Goal: Information Seeking & Learning: Find specific fact

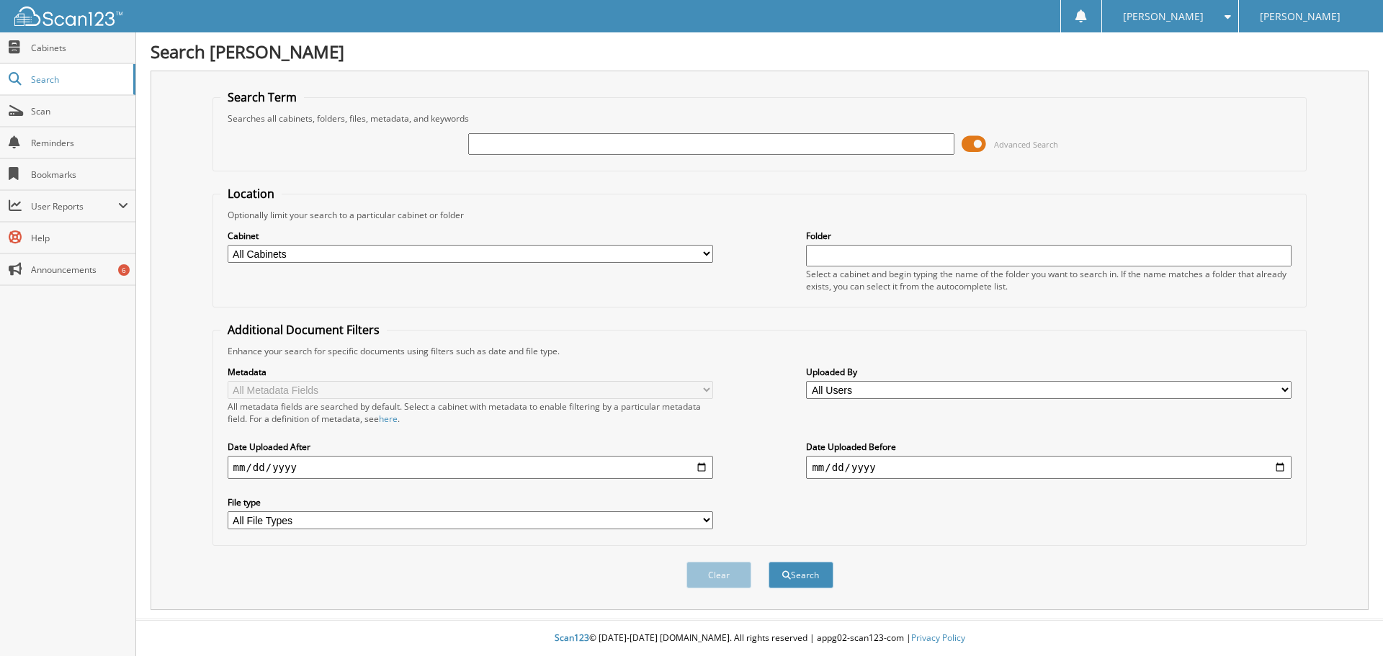
click at [705, 257] on select "All Cabinets NETOLOGY SERVICE RO VEHICLE SALES Needs Filing" at bounding box center [471, 254] width 486 height 18
select select "3950"
click at [228, 245] on select "All Cabinets NETOLOGY SERVICE RO VEHICLE SALES Needs Filing" at bounding box center [471, 254] width 486 height 18
click at [484, 143] on input "text" at bounding box center [711, 144] width 486 height 22
type input "Hutchonson Tree"
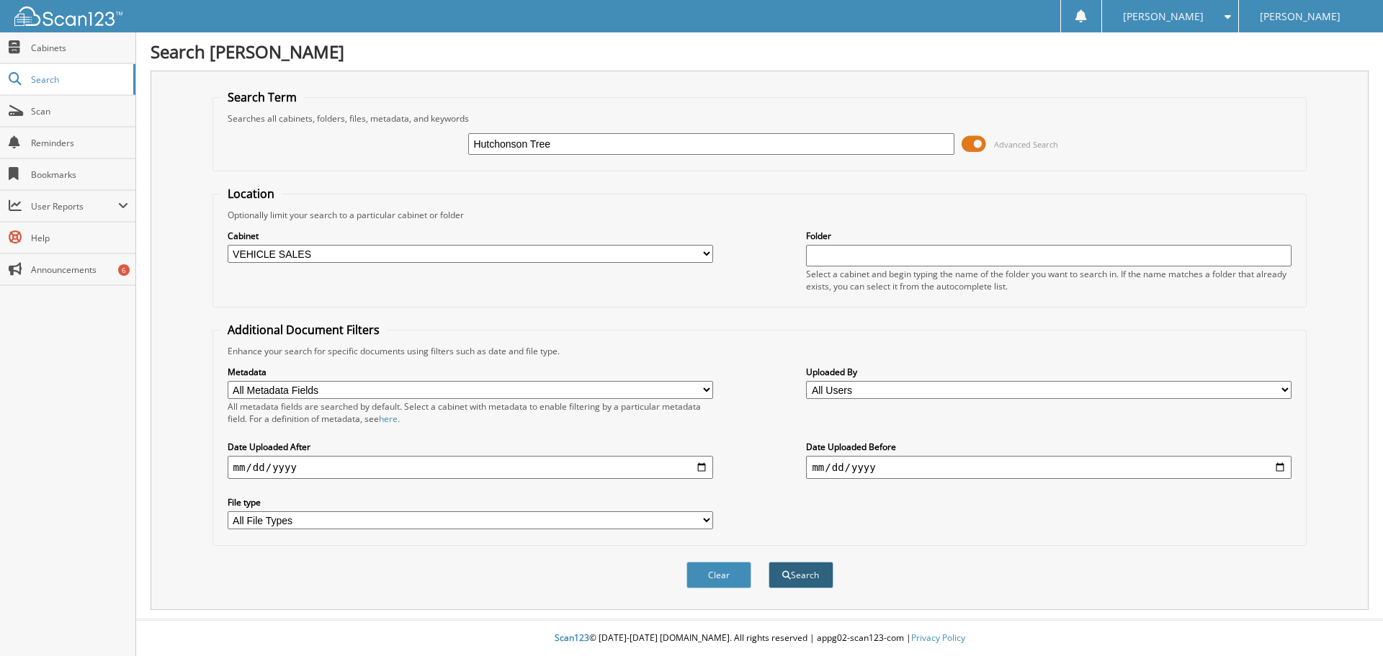
click at [801, 576] on button "Search" at bounding box center [801, 575] width 65 height 27
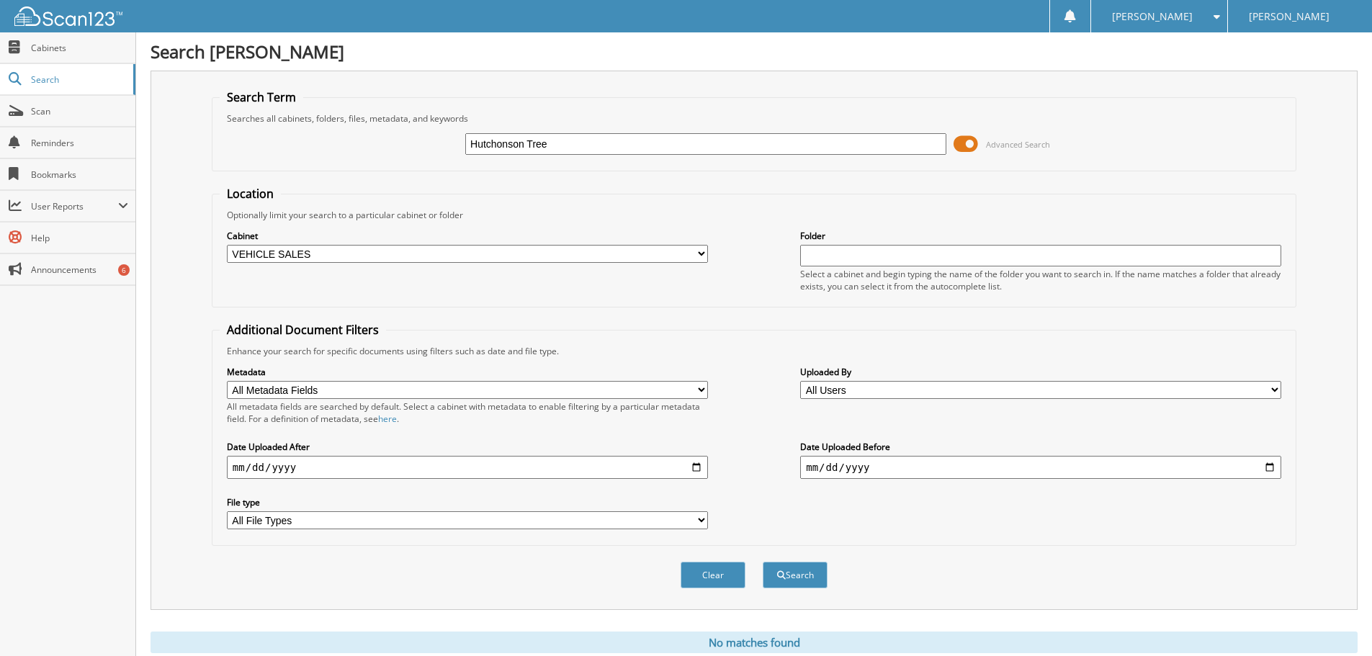
click at [498, 146] on input "Hutchonson Tree" at bounding box center [705, 144] width 481 height 22
type input "[PERSON_NAME] Tree"
click at [792, 577] on button "Search" at bounding box center [795, 575] width 65 height 27
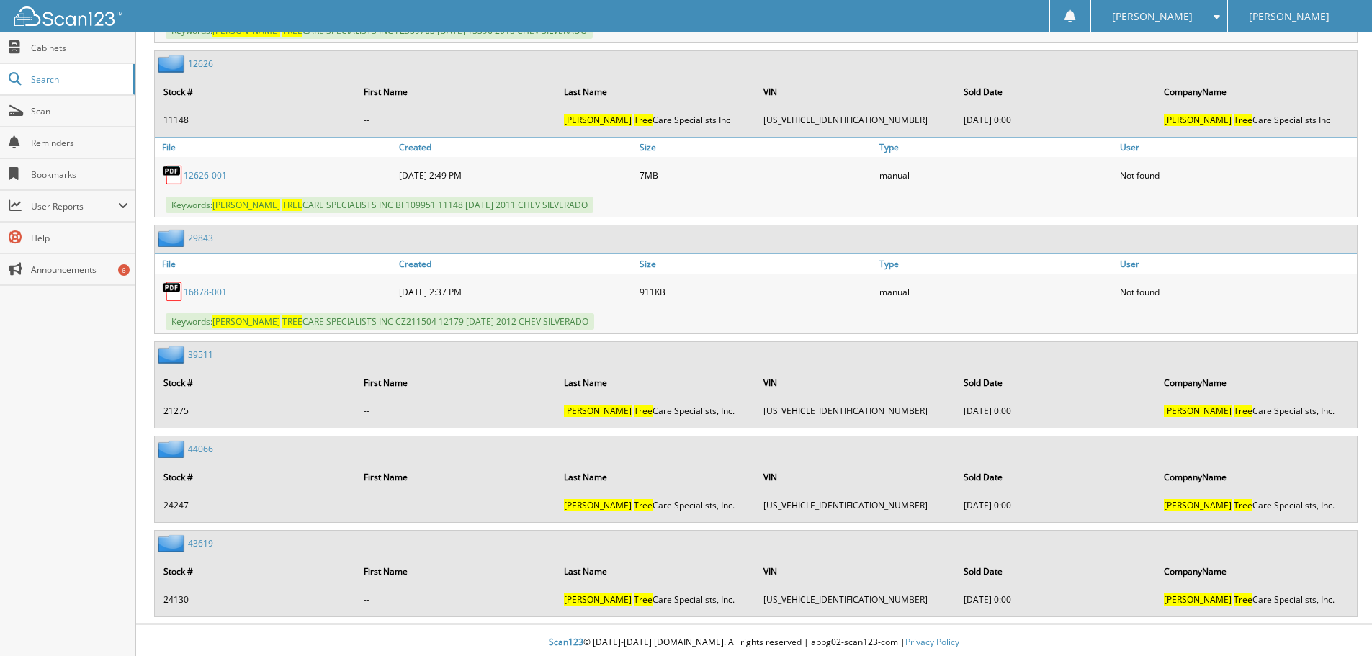
scroll to position [2539, 0]
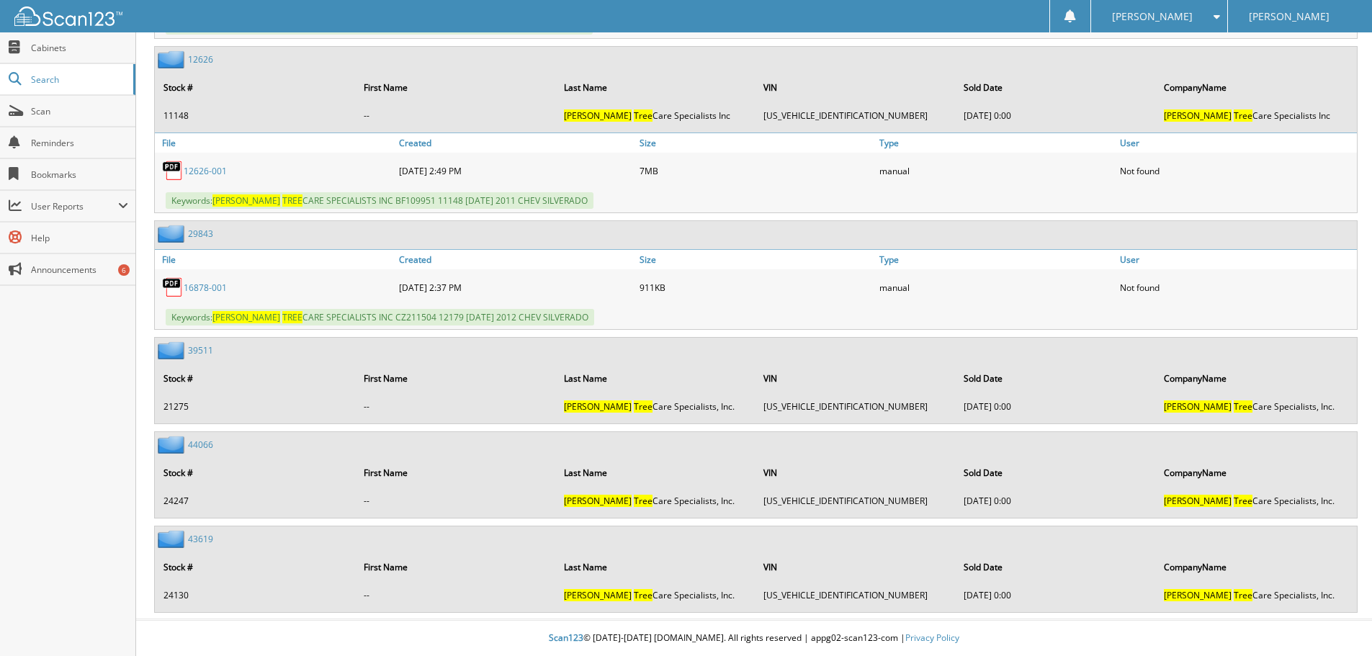
click at [202, 444] on link "44066" at bounding box center [200, 445] width 25 height 12
